Goal: Transaction & Acquisition: Subscribe to service/newsletter

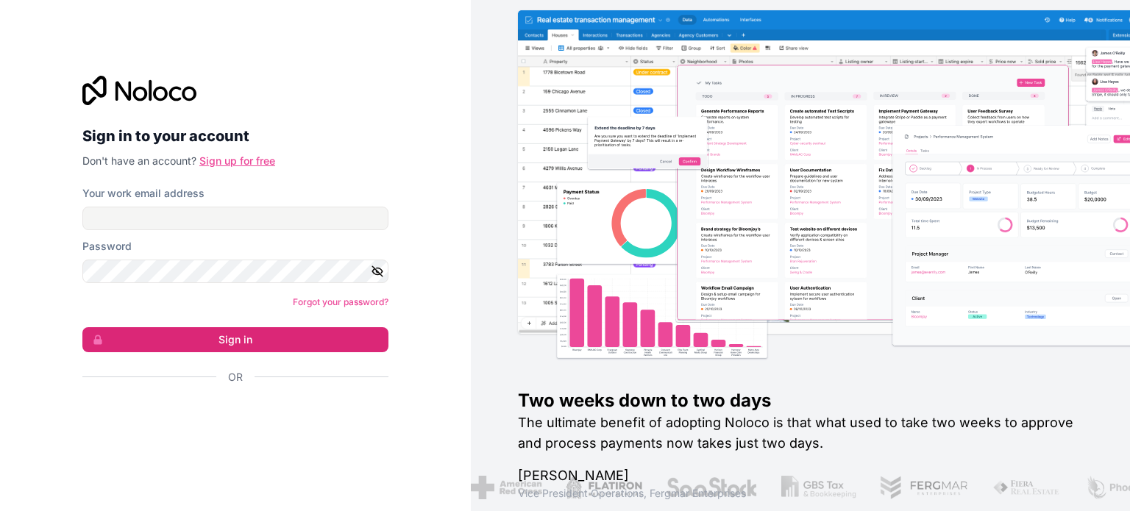
click at [238, 160] on link "Sign up for free" at bounding box center [237, 160] width 76 height 13
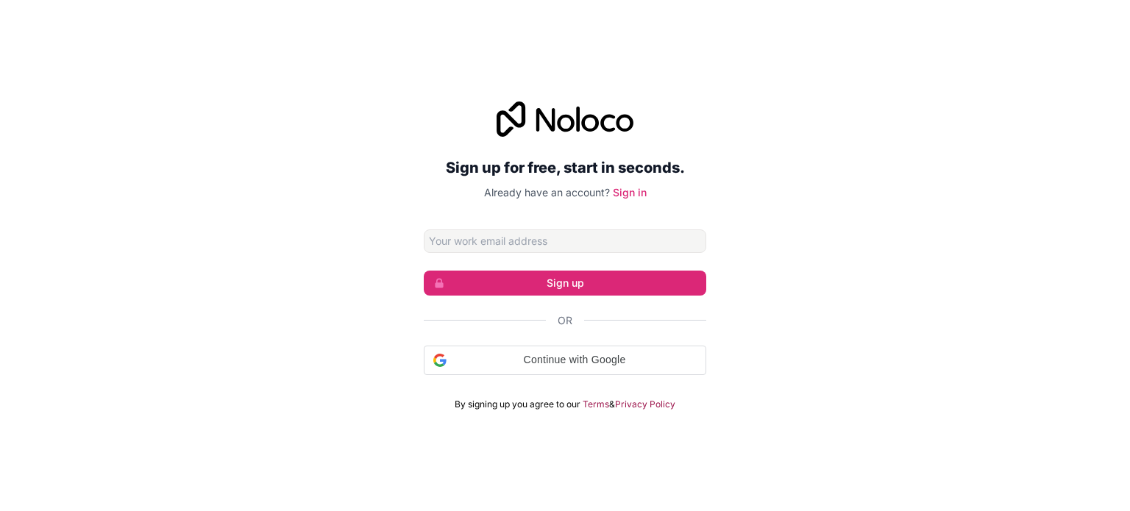
click at [482, 241] on input "Email address" at bounding box center [565, 242] width 283 height 24
click at [541, 358] on span "Continue with Google" at bounding box center [574, 359] width 244 height 15
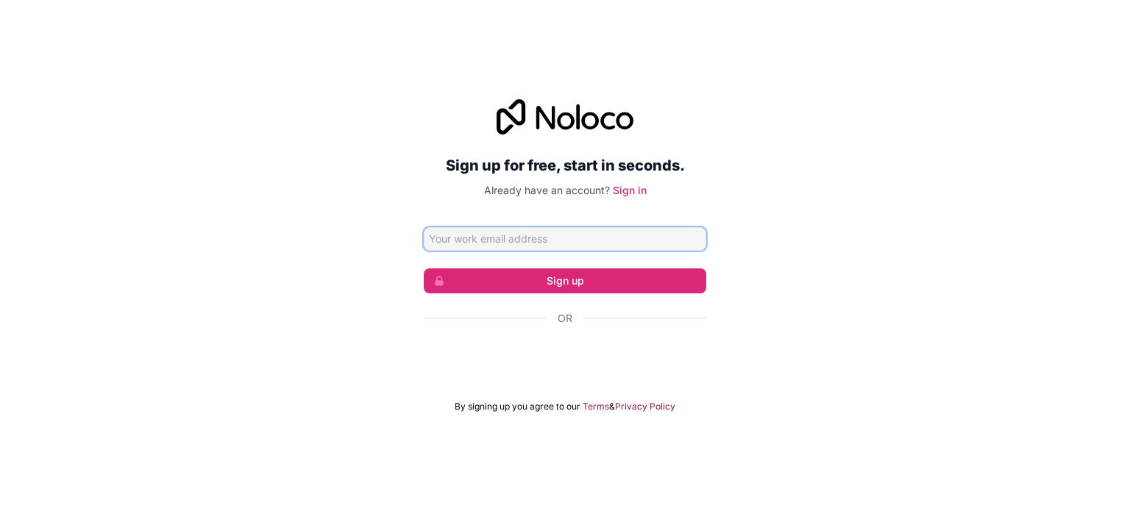
click at [533, 235] on input "Email address" at bounding box center [565, 239] width 283 height 24
type input "k826322@gmail.com"
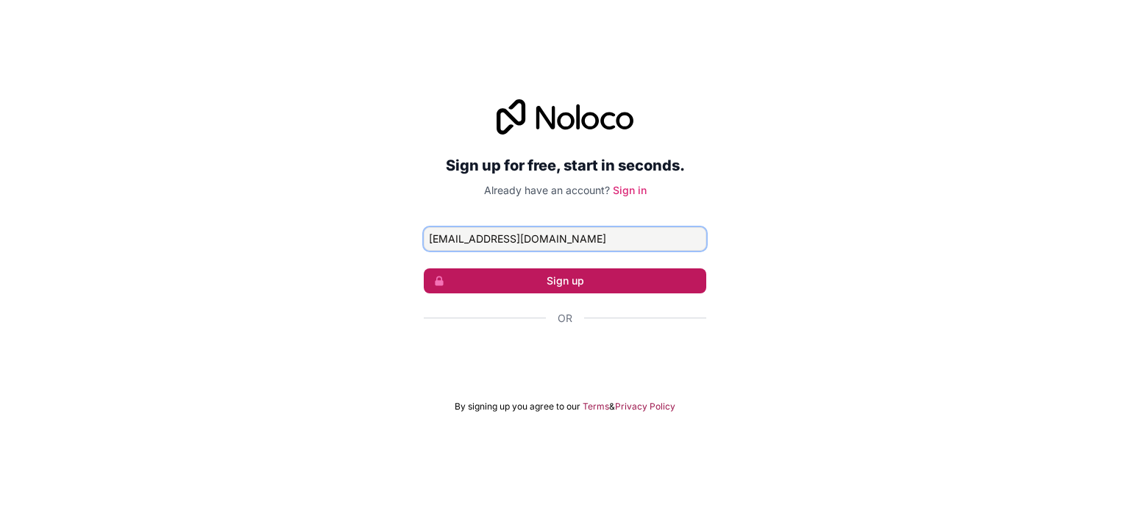
drag, startPoint x: 468, startPoint y: 234, endPoint x: 477, endPoint y: 271, distance: 38.0
click at [468, 234] on input "k826322@gmail.com" at bounding box center [565, 239] width 283 height 24
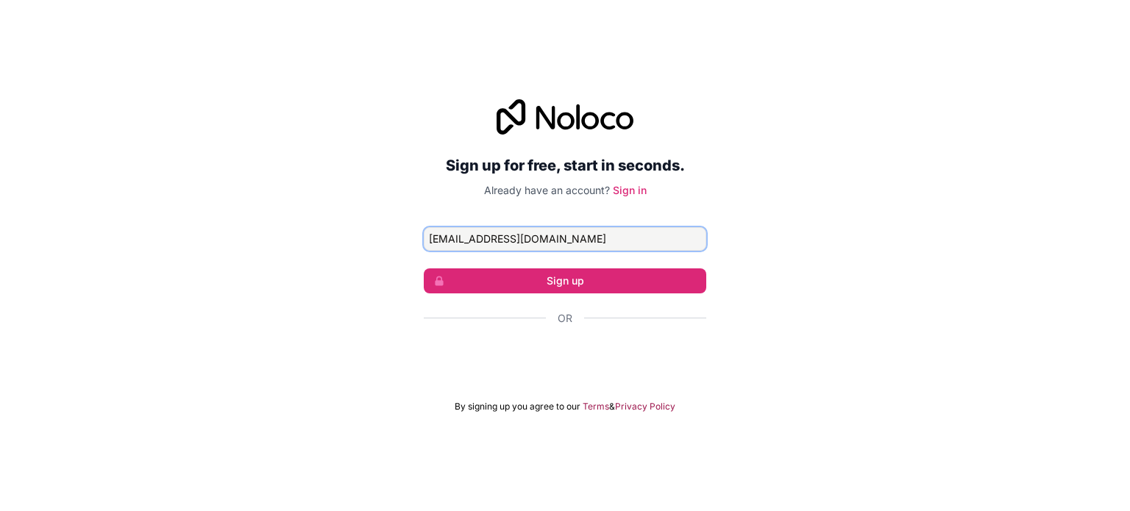
click button "Sign up" at bounding box center [565, 281] width 283 height 25
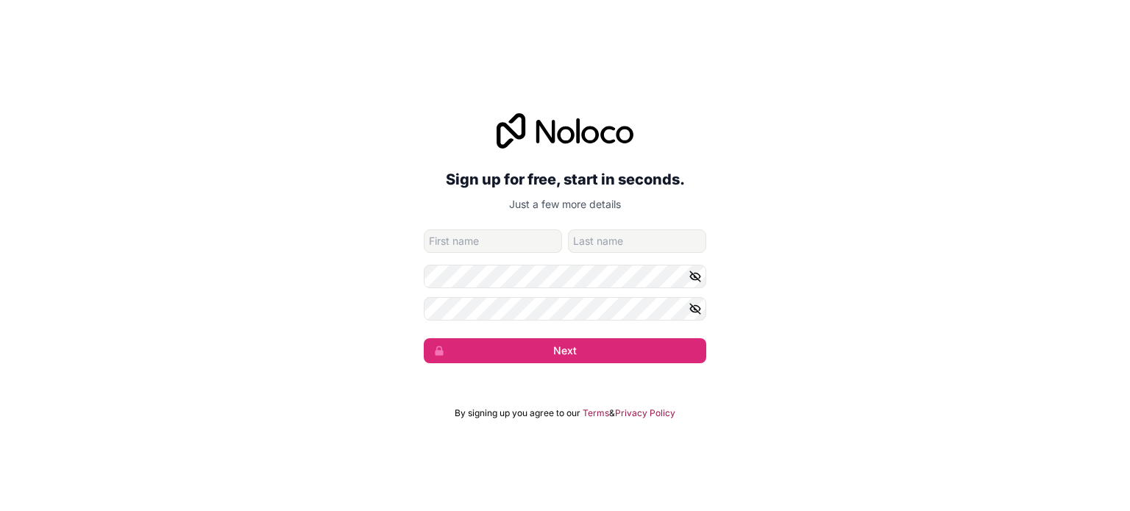
click at [477, 235] on input "given-name" at bounding box center [493, 242] width 138 height 24
type input "NAVEEN KUMAR"
type input "PATNANA"
drag, startPoint x: 653, startPoint y: 235, endPoint x: 535, endPoint y: 260, distance: 120.3
click at [535, 260] on form "k82632222@gmail.com NAVEEN KUMAR PATNANA Next" at bounding box center [565, 297] width 283 height 134
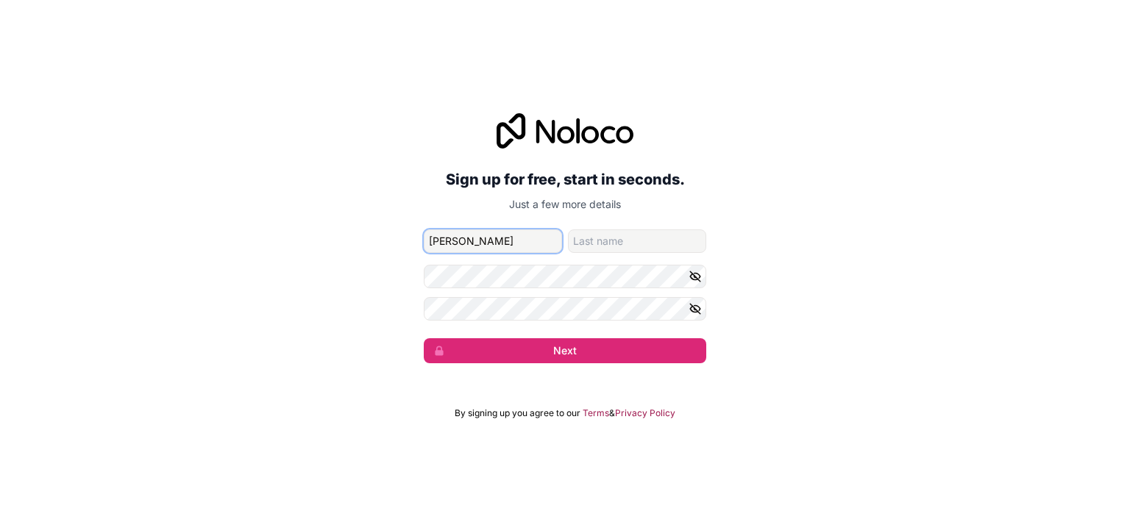
click at [503, 238] on input "NAVEEN KUMAR" at bounding box center [493, 242] width 138 height 24
click at [505, 238] on input "NAVEEN KUMAR" at bounding box center [493, 242] width 138 height 24
type input "NAVEEN"
click at [633, 255] on form "k82632222@gmail.com NAVEEN Next" at bounding box center [565, 297] width 283 height 134
click at [633, 252] on input "family-name" at bounding box center [637, 242] width 138 height 24
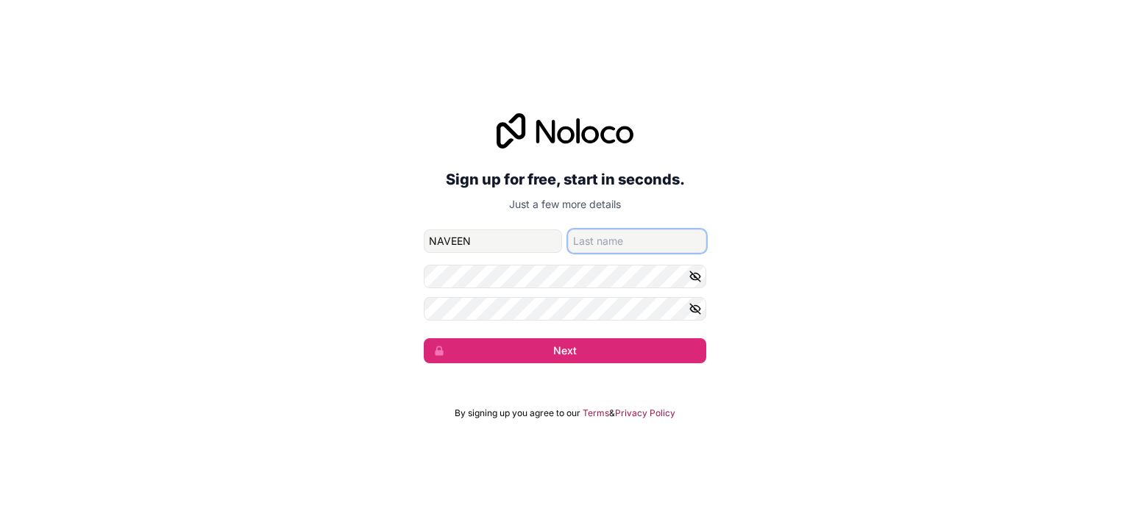
paste input "KUMAR"
type input "KUMAR"
click at [699, 276] on icon "button" at bounding box center [695, 276] width 10 height 7
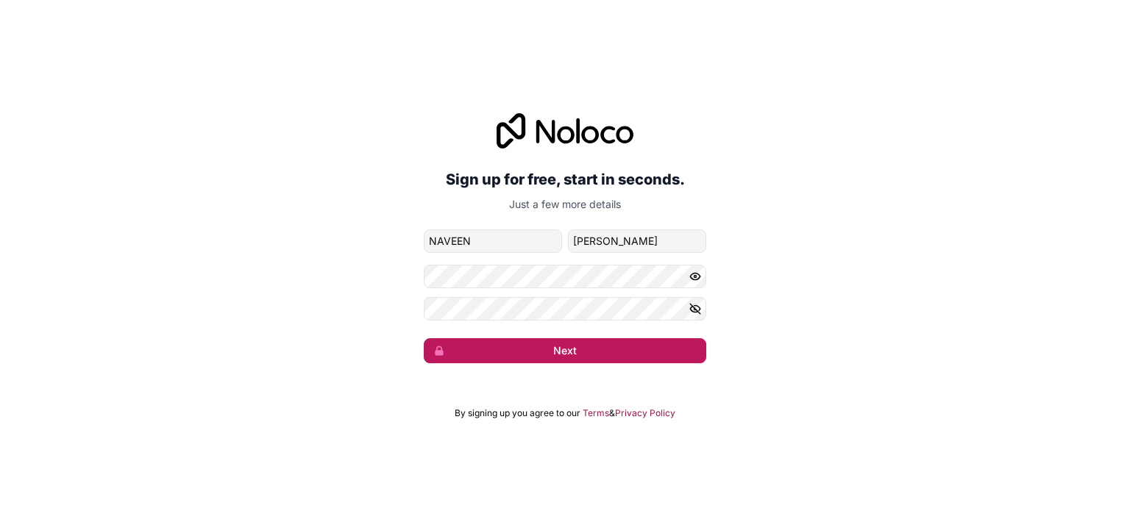
click at [550, 352] on button "Next" at bounding box center [565, 350] width 283 height 25
